Goal: Task Accomplishment & Management: Use online tool/utility

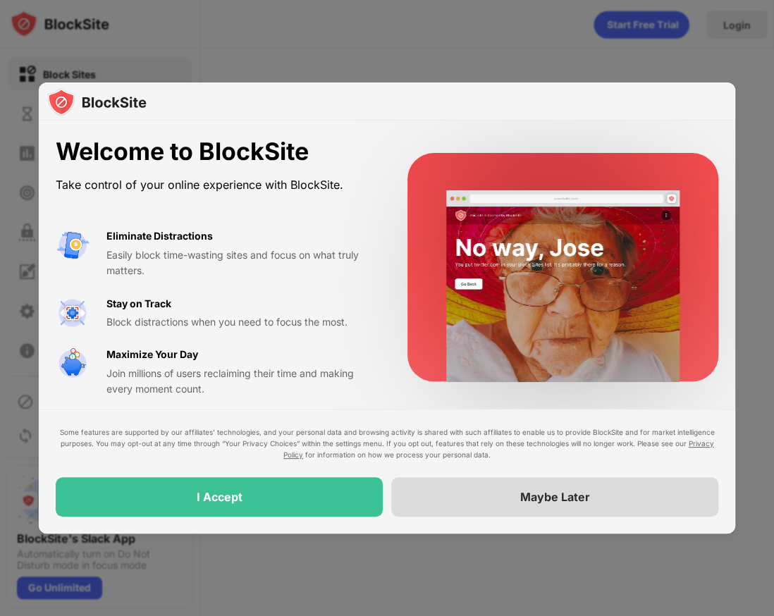
click at [465, 495] on div "Maybe Later" at bounding box center [554, 496] width 327 height 39
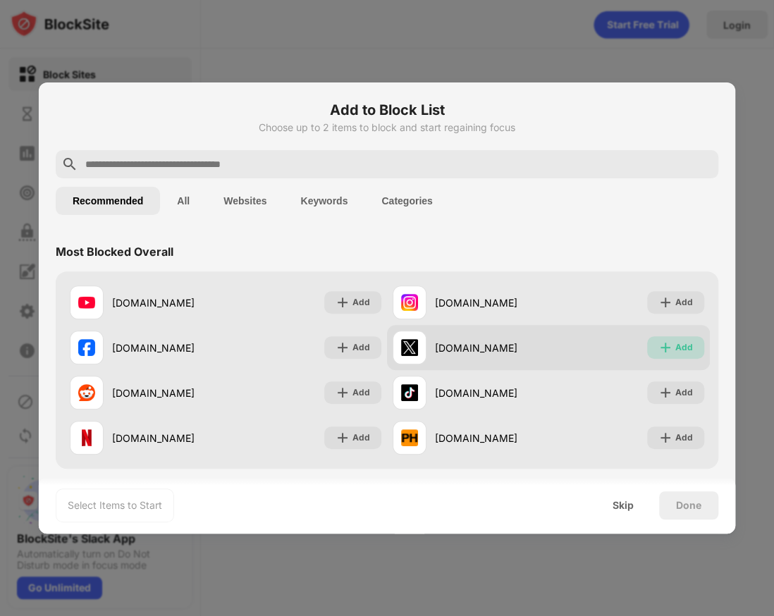
click at [691, 342] on div "Add" at bounding box center [684, 347] width 18 height 14
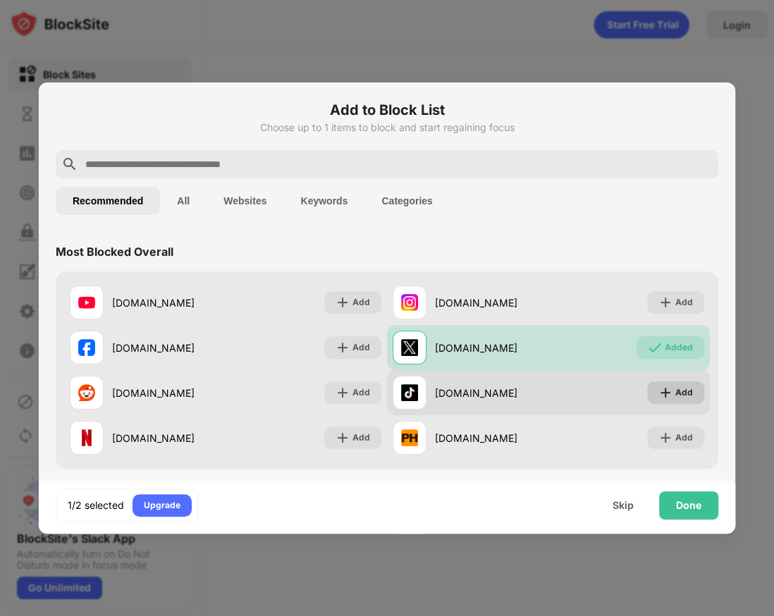
click at [679, 395] on div "Add" at bounding box center [684, 393] width 18 height 14
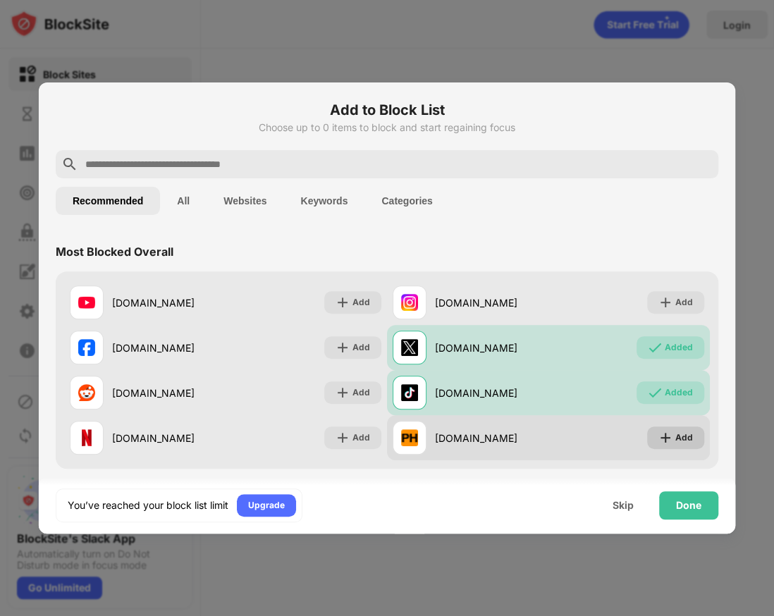
click at [684, 443] on div "Add" at bounding box center [684, 438] width 18 height 14
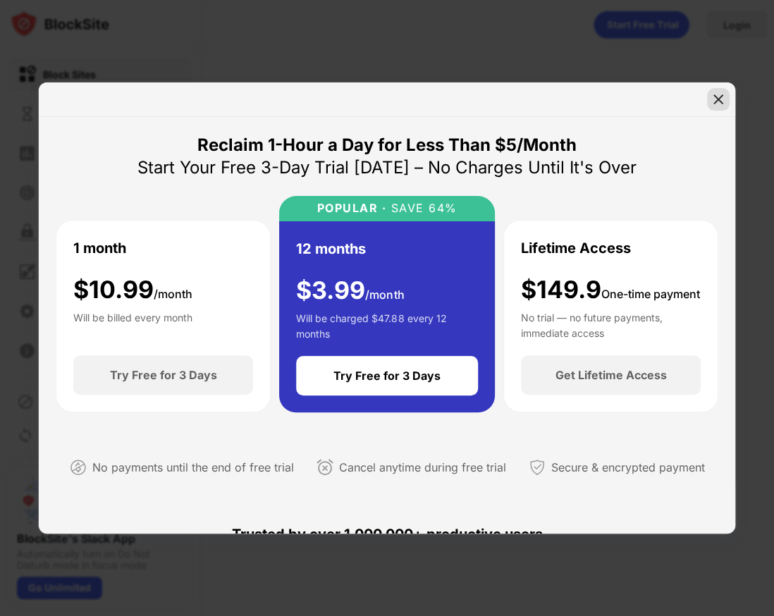
click at [718, 103] on img at bounding box center [718, 99] width 14 height 14
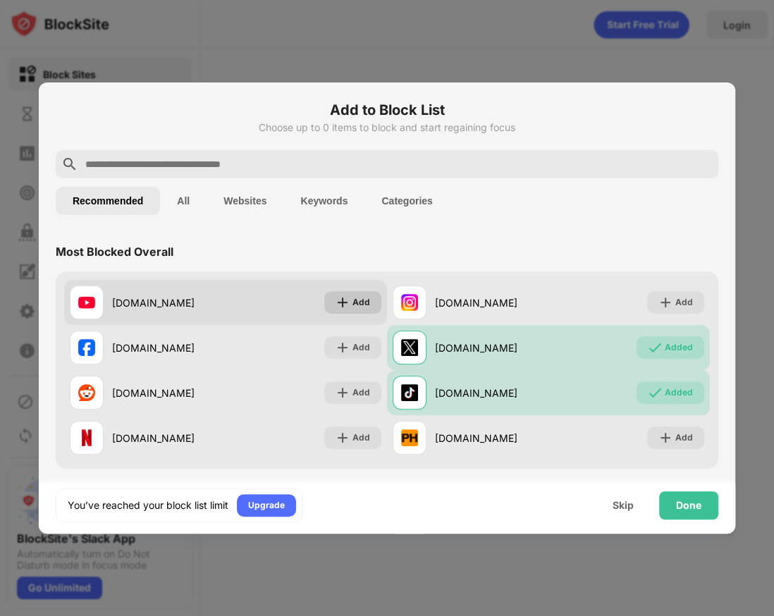
click at [345, 304] on img at bounding box center [342, 302] width 14 height 14
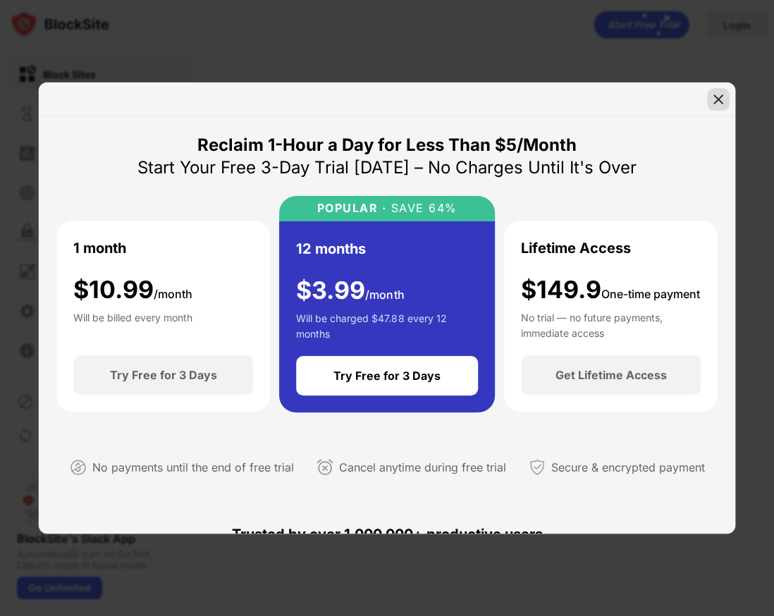
click at [716, 104] on img at bounding box center [718, 99] width 14 height 14
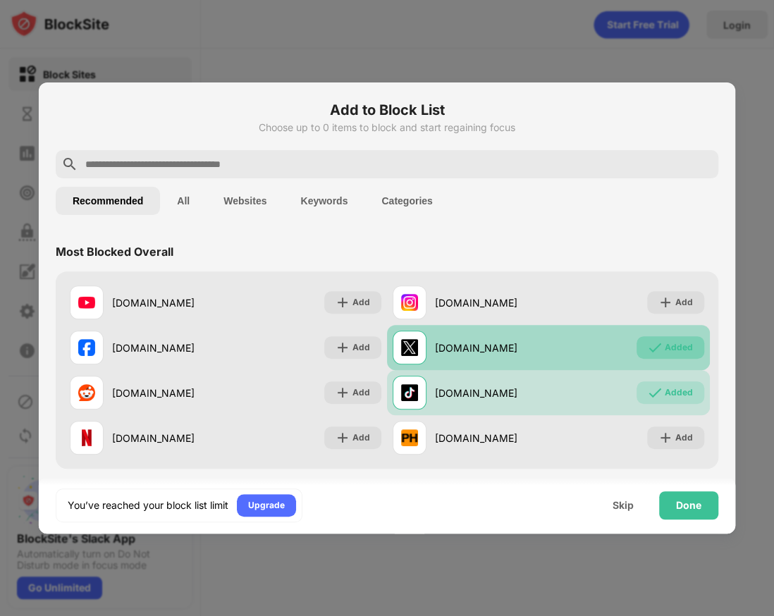
click at [676, 355] on div "Added" at bounding box center [670, 347] width 68 height 23
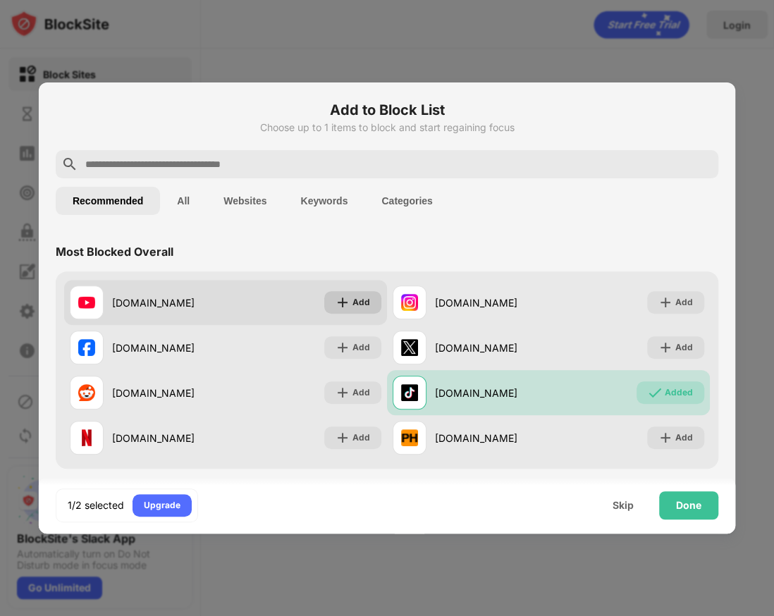
click at [357, 309] on div "Add" at bounding box center [352, 302] width 57 height 23
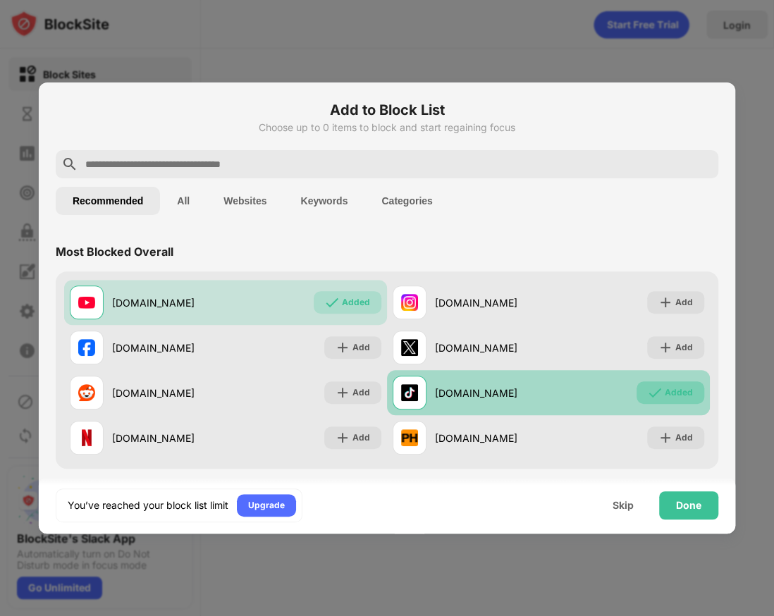
click at [672, 394] on div "Added" at bounding box center [679, 393] width 28 height 14
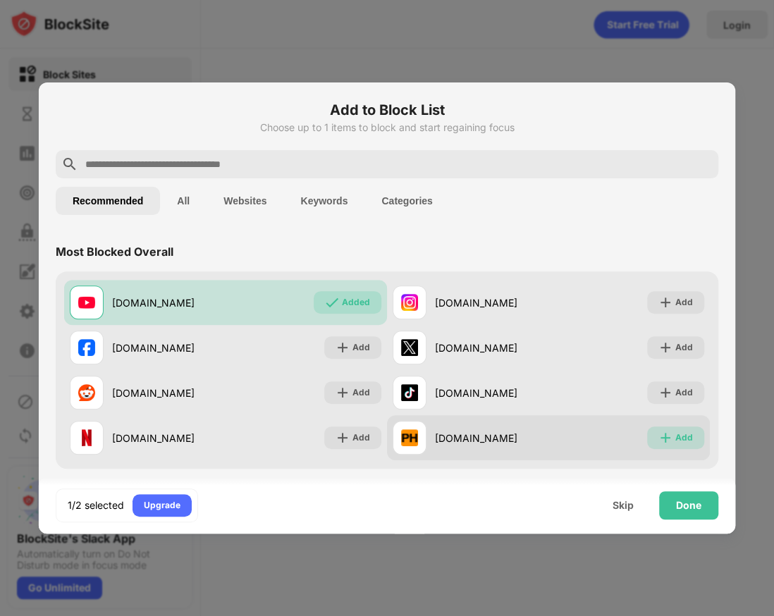
click at [669, 441] on img at bounding box center [665, 438] width 14 height 14
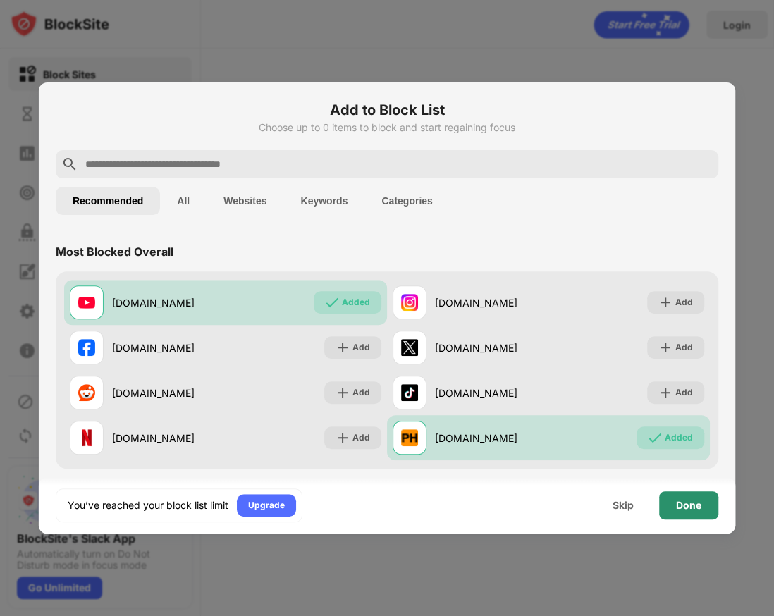
click at [679, 509] on div "Done" at bounding box center [688, 505] width 25 height 11
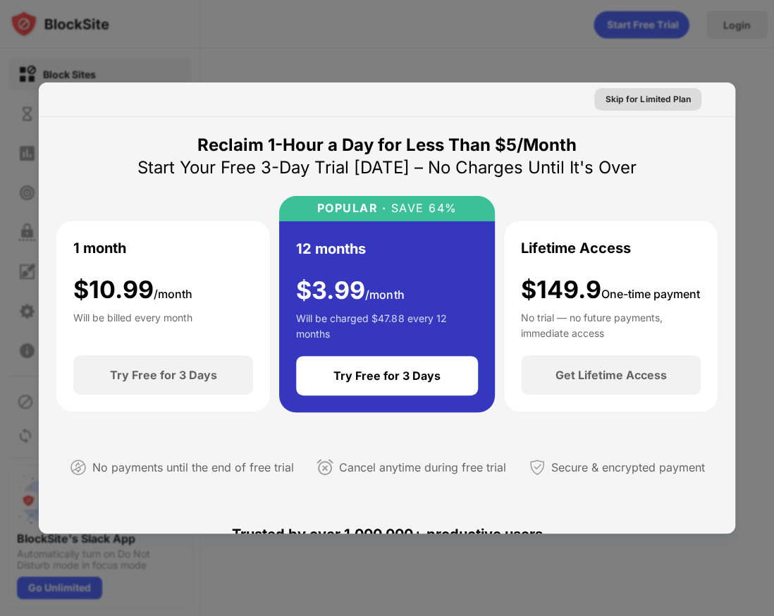
click at [645, 101] on div "Skip for Limited Plan" at bounding box center [647, 99] width 85 height 14
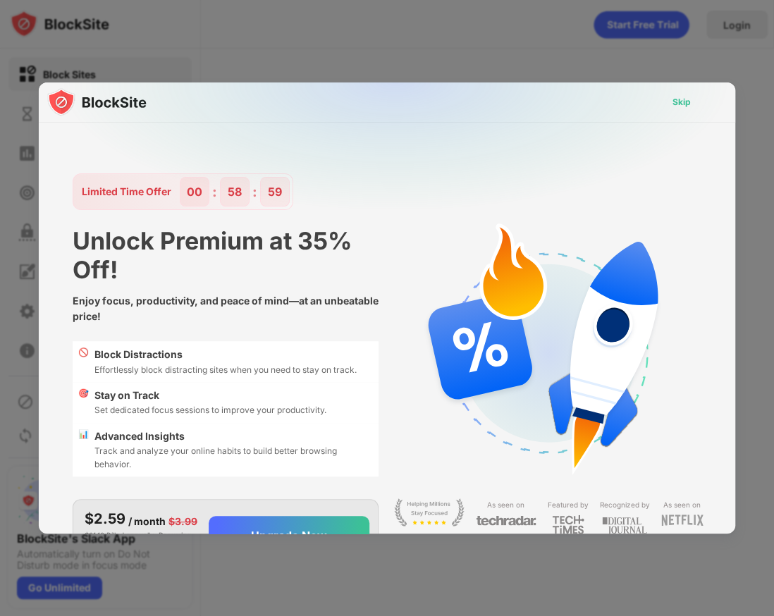
click at [669, 109] on div "Skip" at bounding box center [680, 102] width 41 height 23
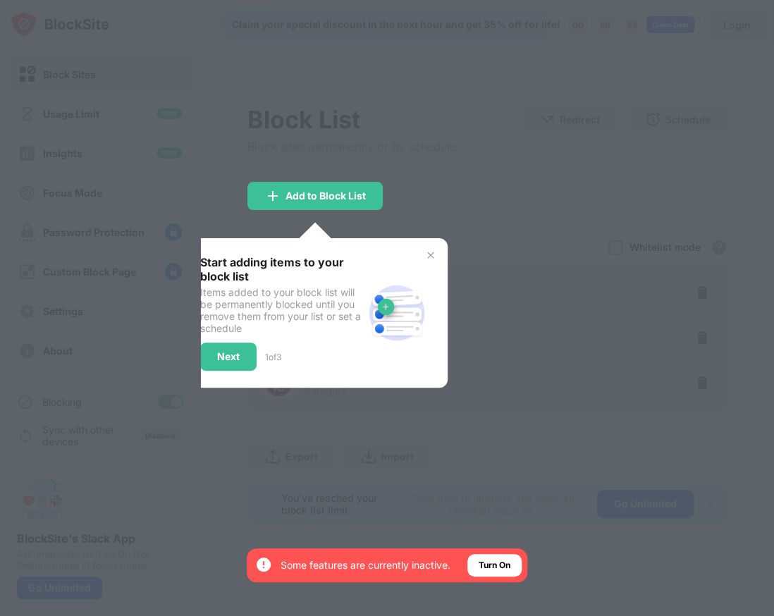
click at [427, 254] on img at bounding box center [430, 254] width 11 height 11
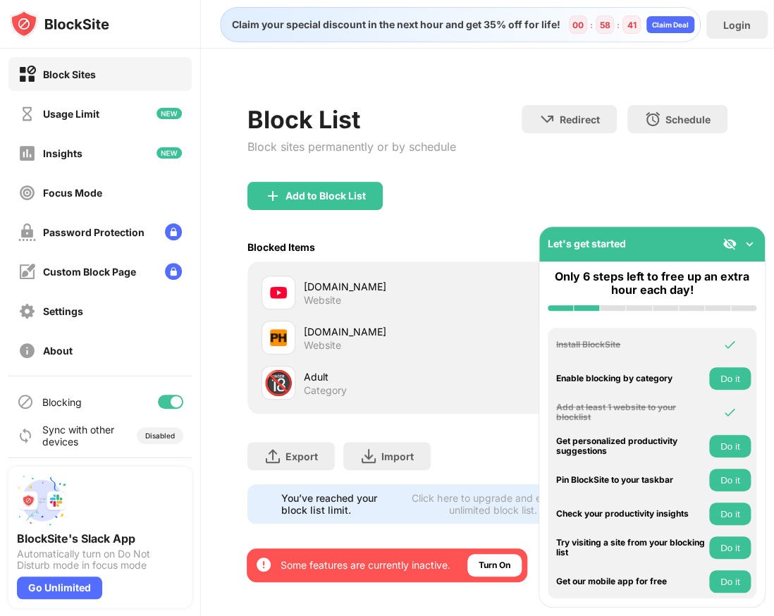
click at [751, 249] on img at bounding box center [749, 244] width 14 height 14
